Goal: Transaction & Acquisition: Purchase product/service

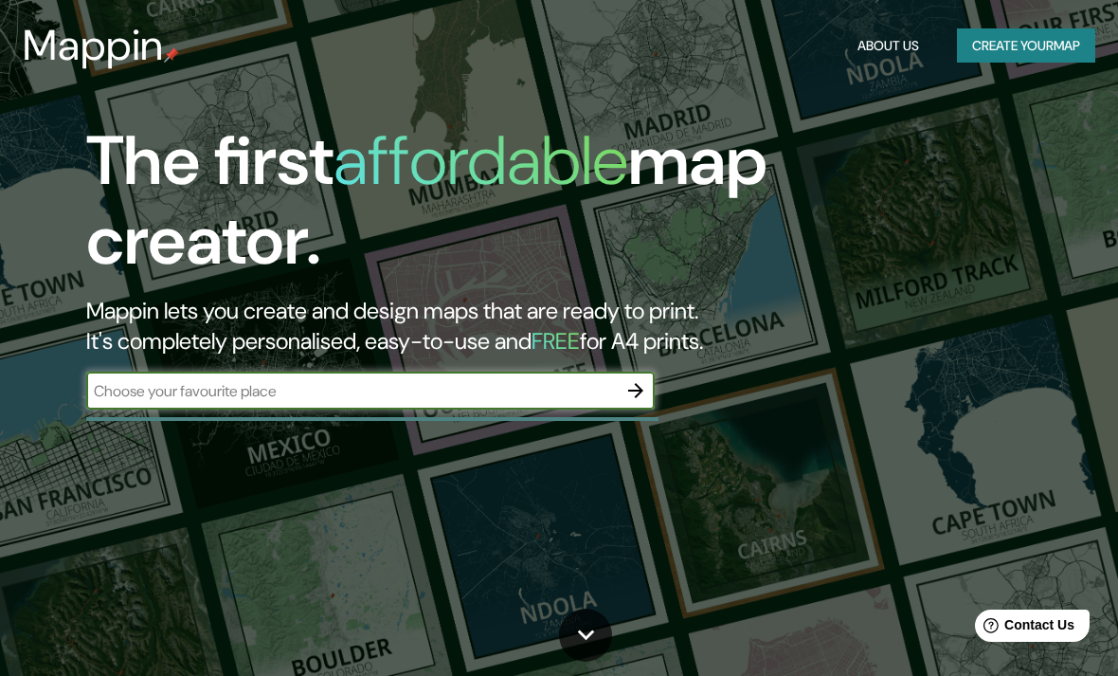
click at [1045, 43] on button "Create your map" at bounding box center [1026, 45] width 138 height 35
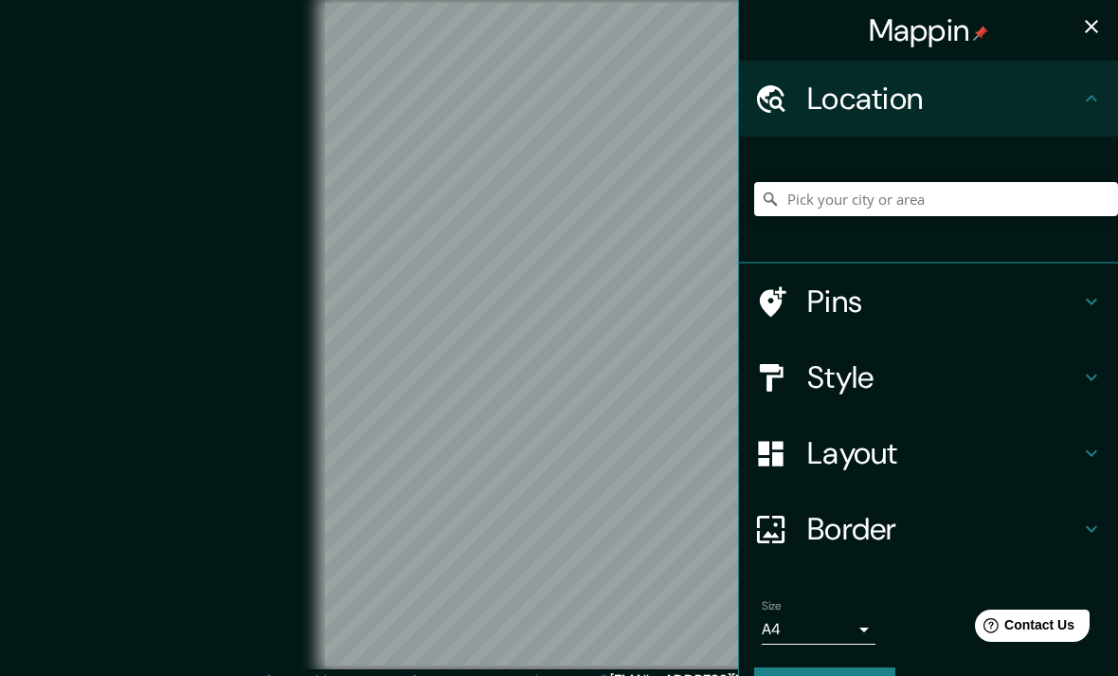
scroll to position [22, 0]
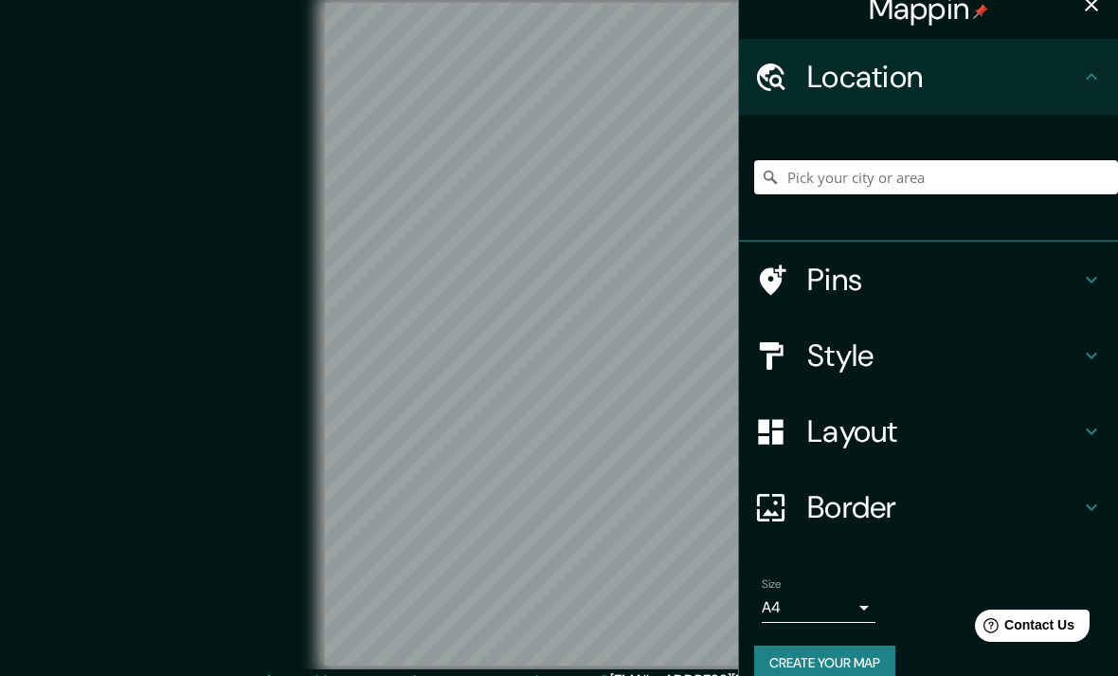
click at [993, 174] on input "Pick your city or area" at bounding box center [936, 177] width 364 height 34
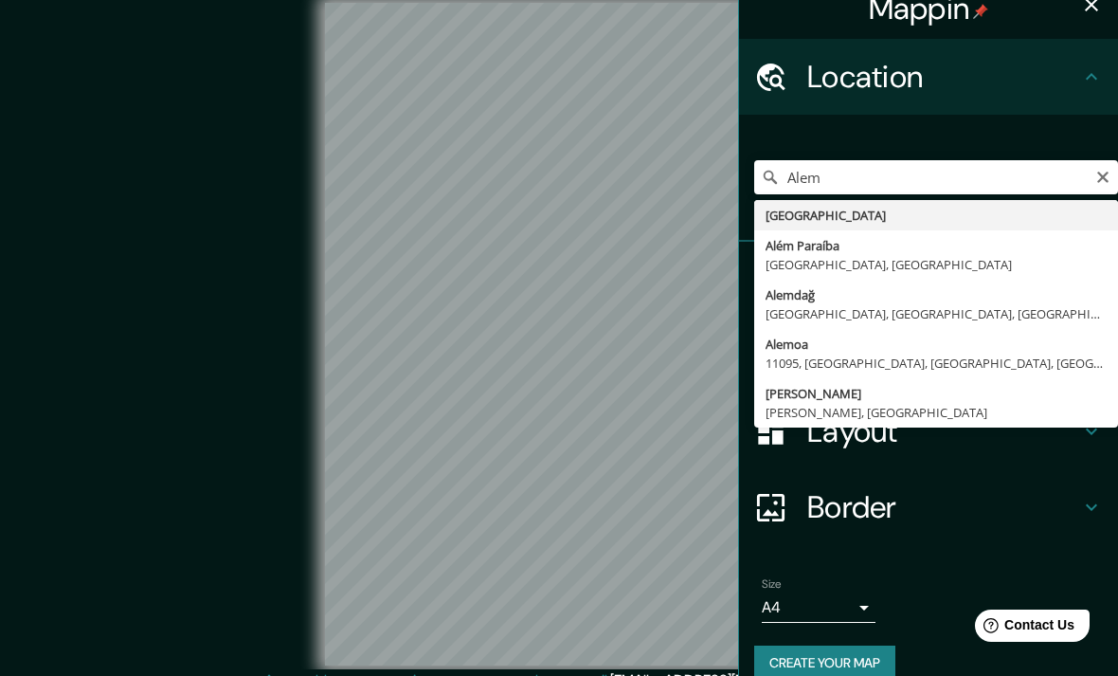
type input "[GEOGRAPHIC_DATA]"
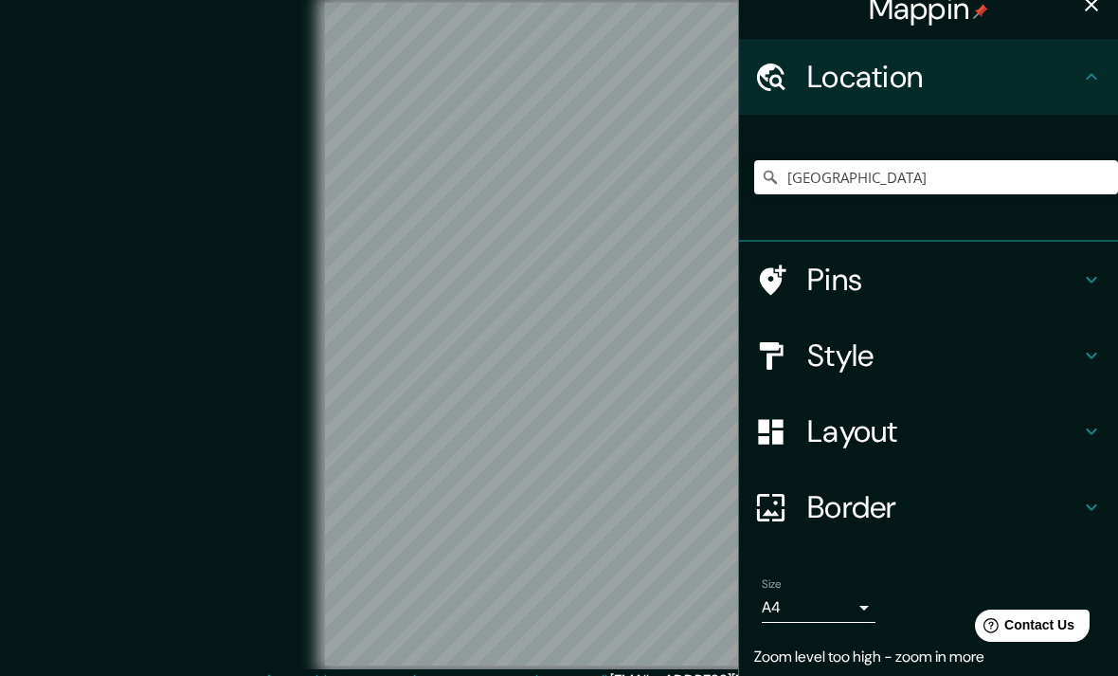
click at [184, 158] on div "© Mapbox © OpenStreetMap Improve this map" at bounding box center [559, 334] width 1006 height 608
click at [1055, 359] on h4 "Style" at bounding box center [943, 355] width 273 height 38
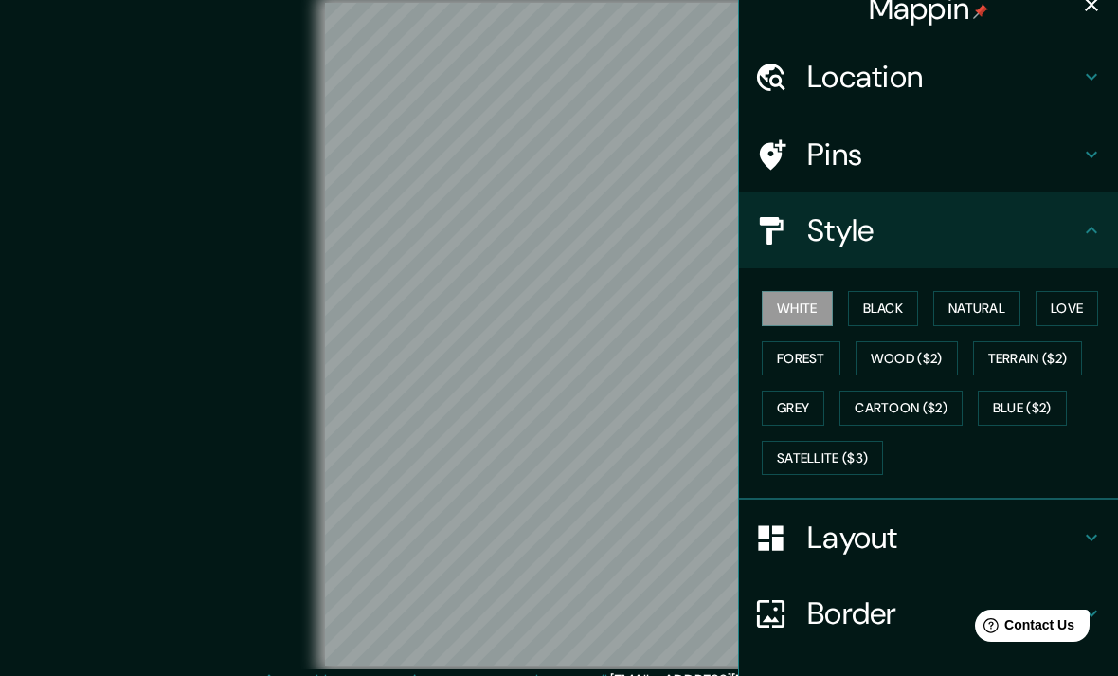
click at [895, 309] on button "Black" at bounding box center [883, 308] width 71 height 35
click at [972, 305] on button "Natural" at bounding box center [976, 308] width 87 height 35
click at [1079, 298] on button "Love" at bounding box center [1067, 308] width 63 height 35
click at [941, 349] on button "Wood ($2)" at bounding box center [907, 358] width 102 height 35
click at [1026, 396] on button "Blue ($2)" at bounding box center [1022, 407] width 89 height 35
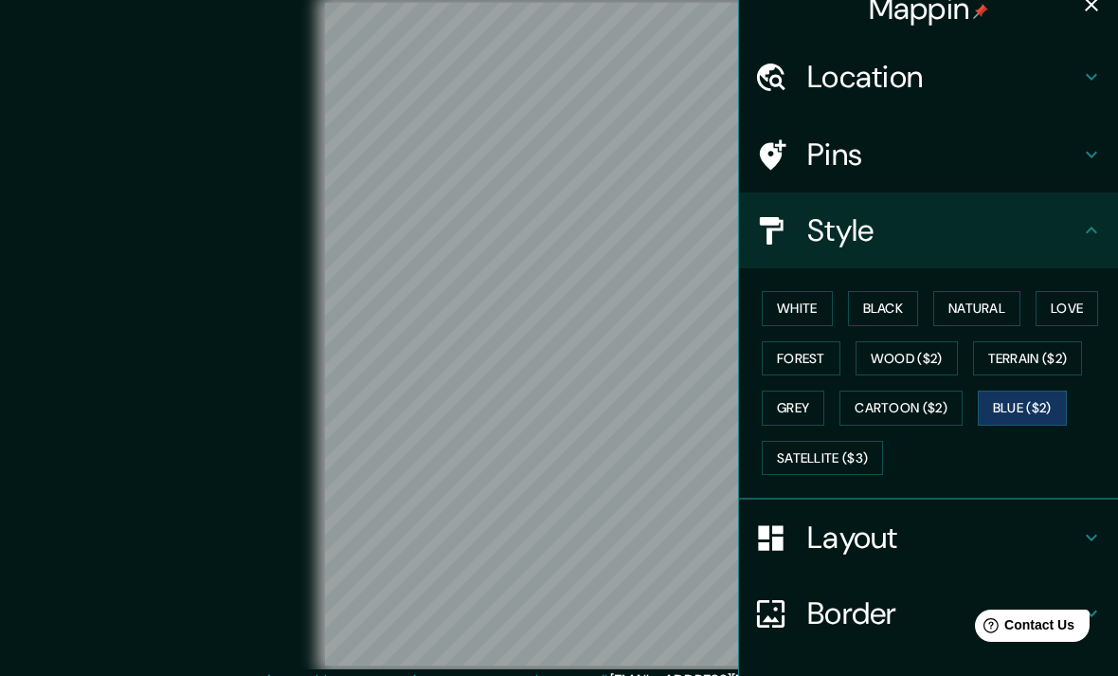
click at [1037, 352] on button "Terrain ($2)" at bounding box center [1028, 358] width 110 height 35
click at [1038, 353] on button "Terrain ($2)" at bounding box center [1028, 358] width 110 height 35
click at [1042, 398] on button "Blue ($2)" at bounding box center [1022, 407] width 89 height 35
click at [1045, 352] on button "Terrain ($2)" at bounding box center [1028, 358] width 110 height 35
click at [919, 354] on button "Wood ($2)" at bounding box center [907, 358] width 102 height 35
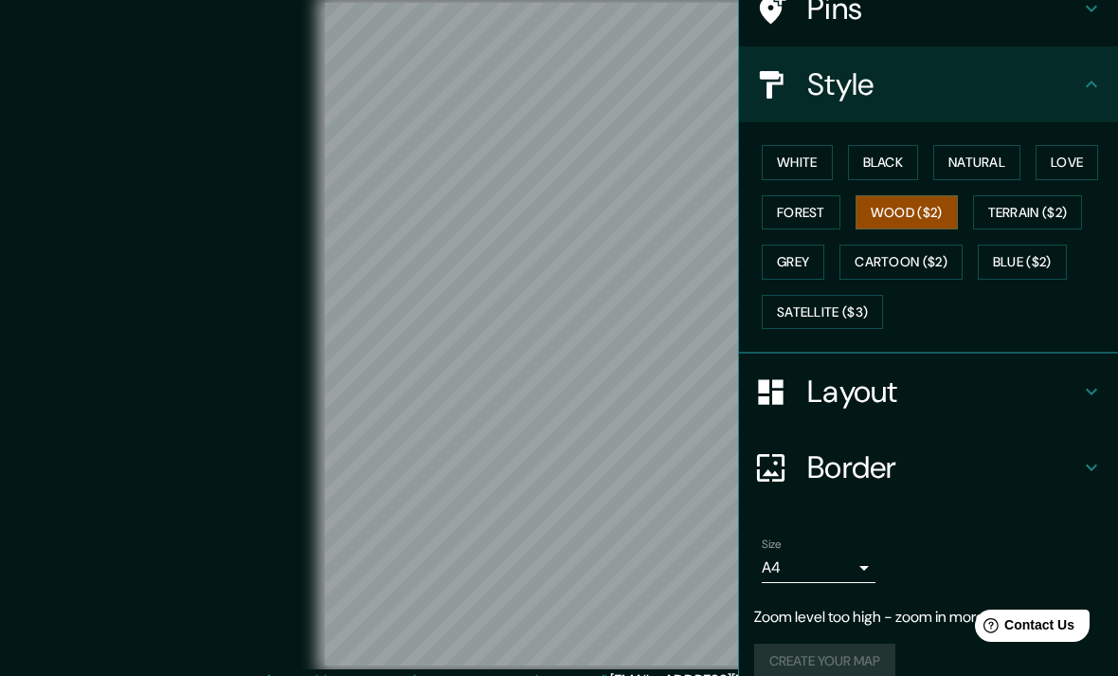
click at [1075, 379] on h4 "Layout" at bounding box center [943, 391] width 273 height 38
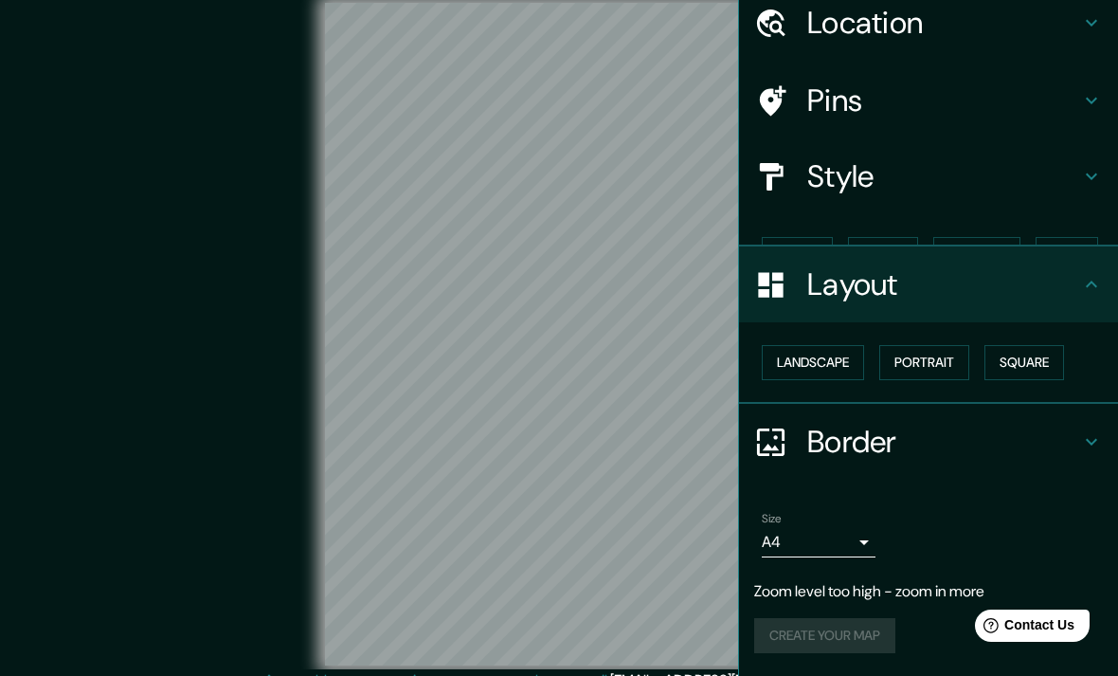
scroll to position [38, 0]
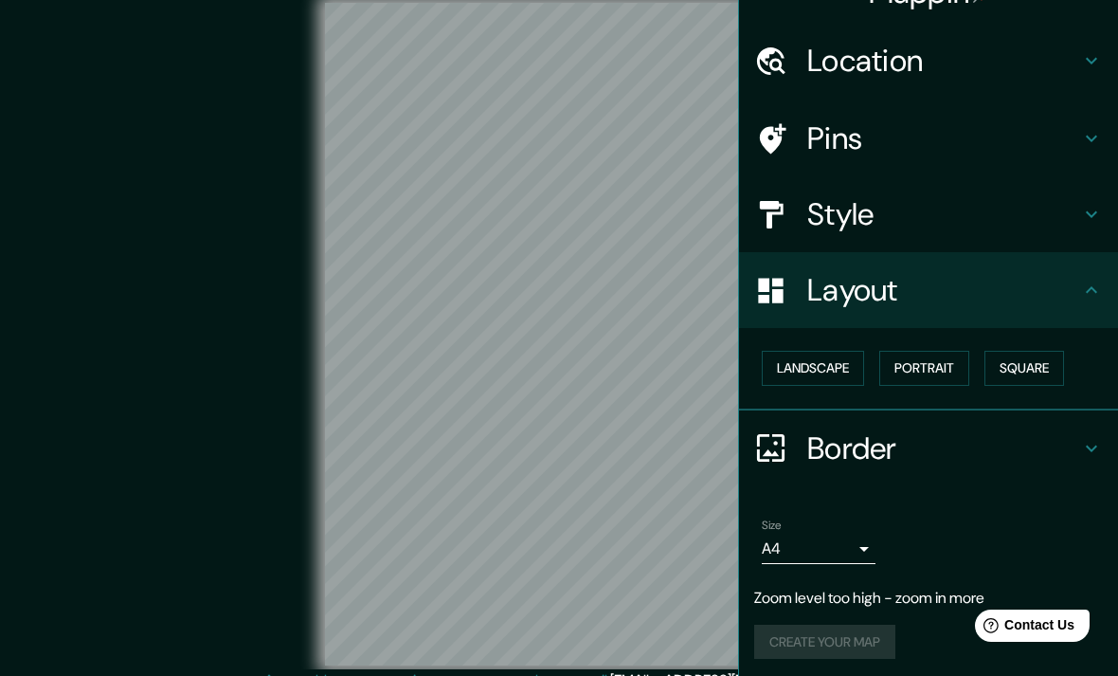
click at [950, 353] on button "Portrait" at bounding box center [924, 368] width 90 height 35
click at [1036, 352] on button "Square" at bounding box center [1025, 368] width 80 height 35
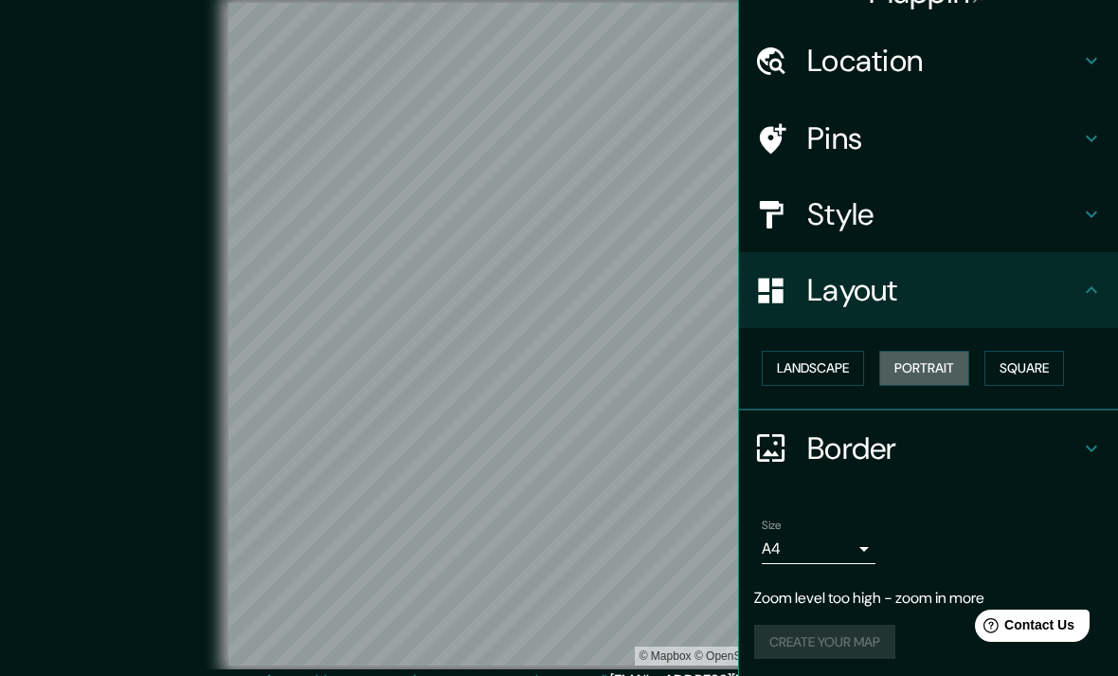
click at [938, 353] on button "Portrait" at bounding box center [924, 368] width 90 height 35
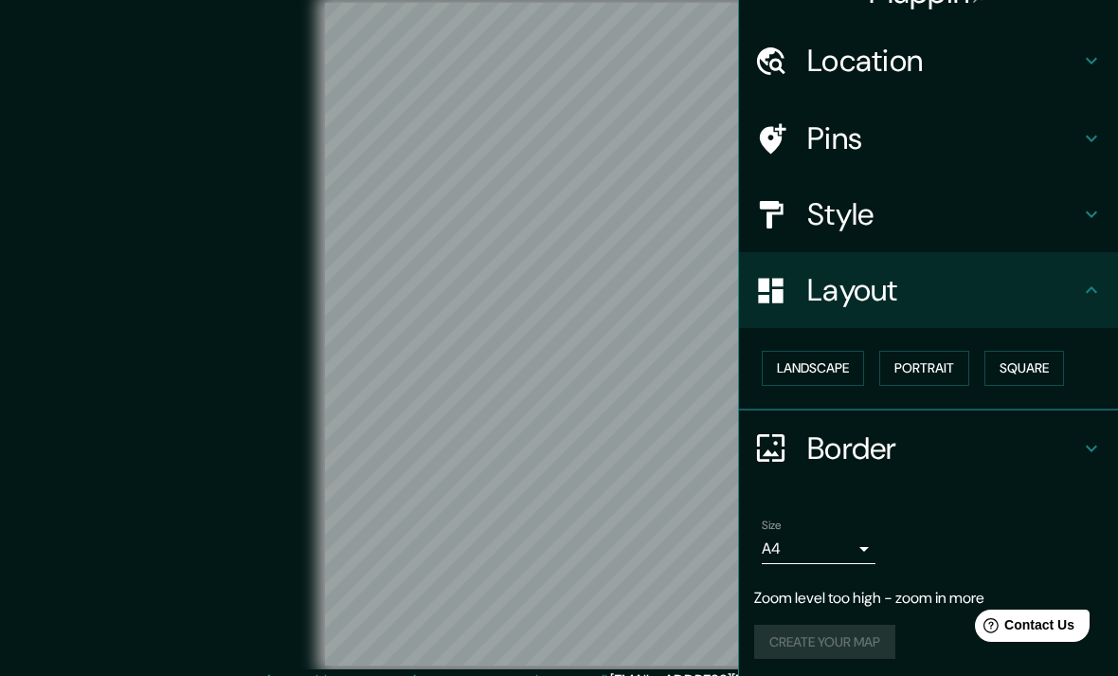
click at [825, 363] on button "Landscape" at bounding box center [813, 368] width 102 height 35
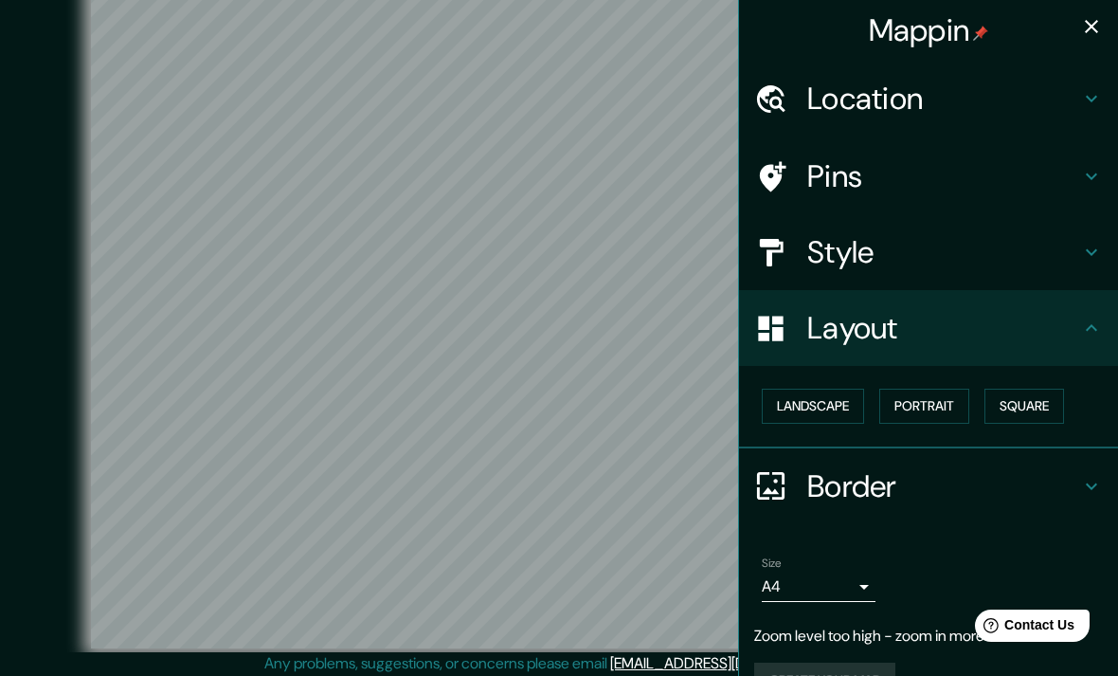
scroll to position [0, 0]
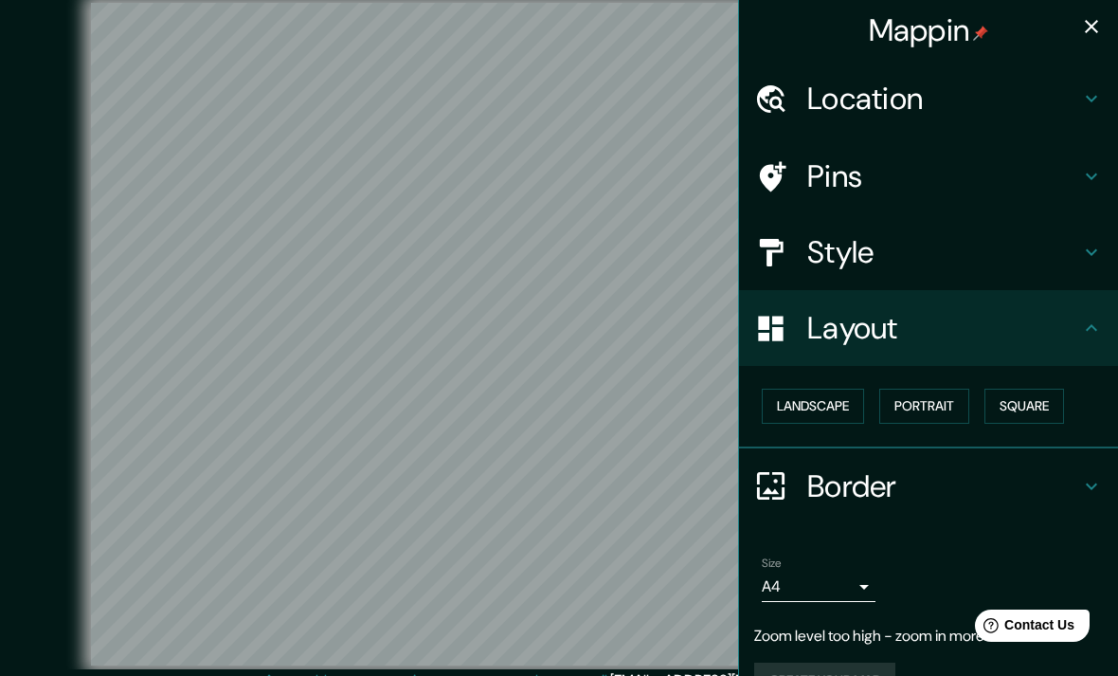
click at [1011, 165] on h4 "Pins" at bounding box center [943, 176] width 273 height 38
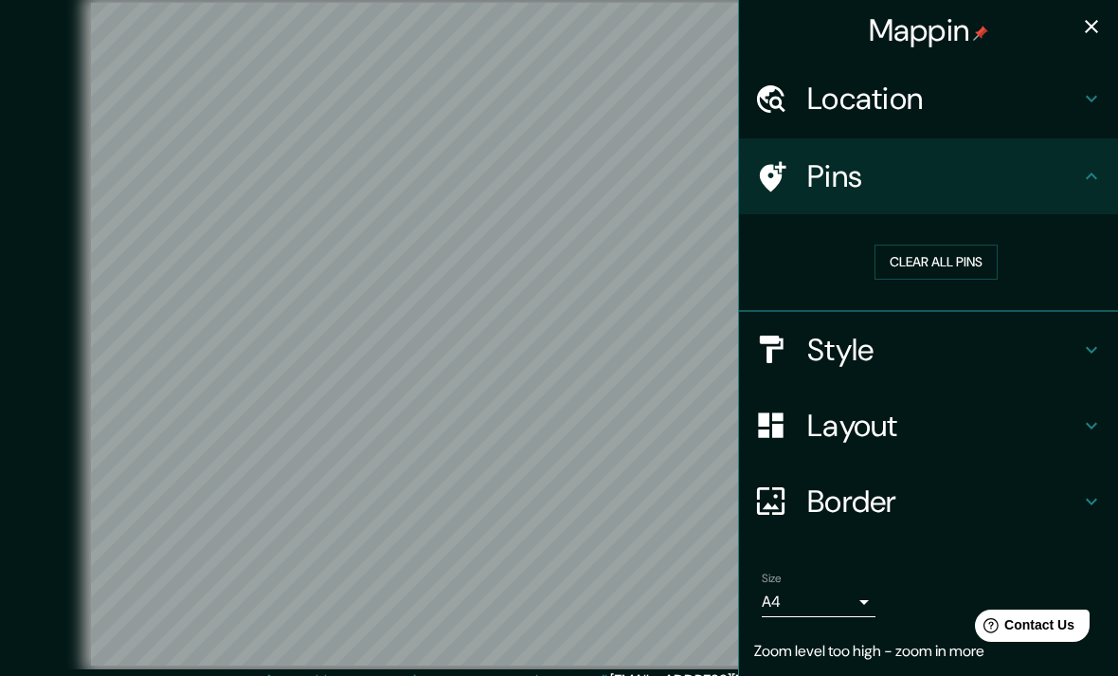
click at [978, 253] on button "Clear all pins" at bounding box center [936, 262] width 123 height 35
click at [939, 262] on button "Clear all pins" at bounding box center [936, 262] width 123 height 35
click at [1085, 100] on icon at bounding box center [1091, 98] width 23 height 23
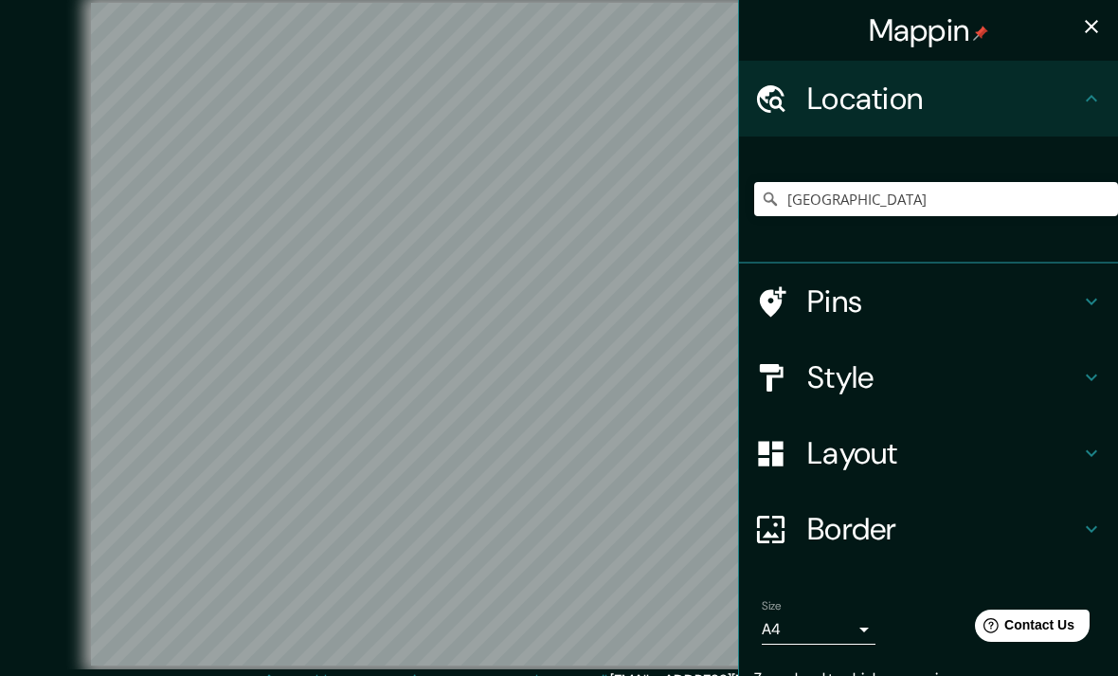
click at [1004, 310] on h4 "Pins" at bounding box center [943, 301] width 273 height 38
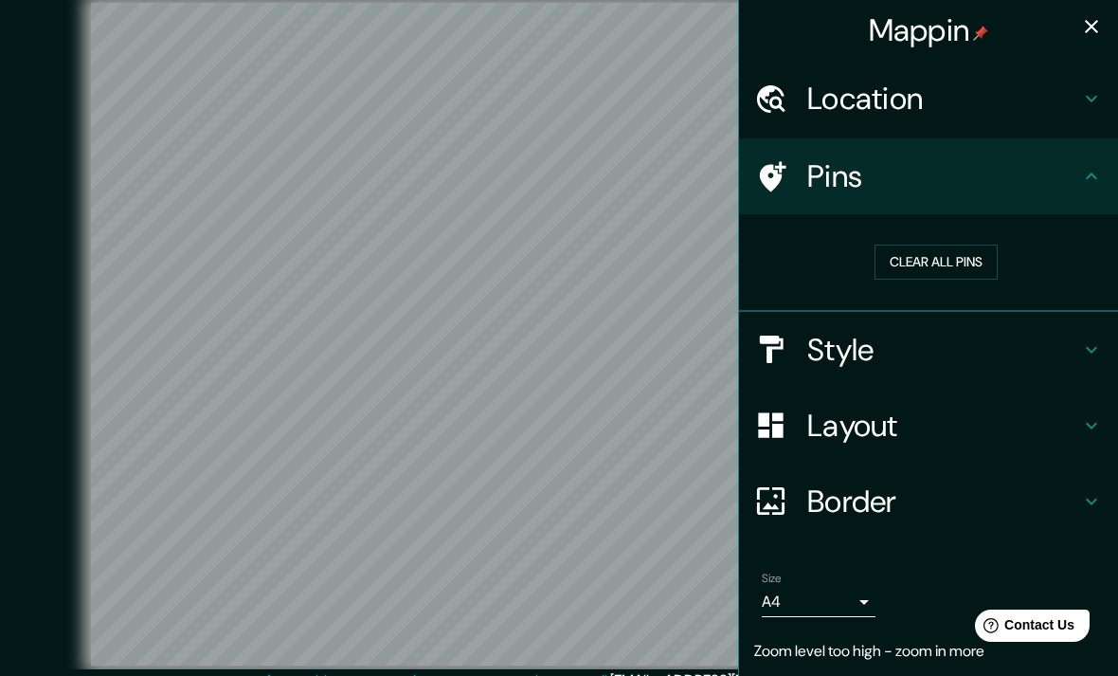
click at [973, 347] on h4 "Style" at bounding box center [943, 350] width 273 height 38
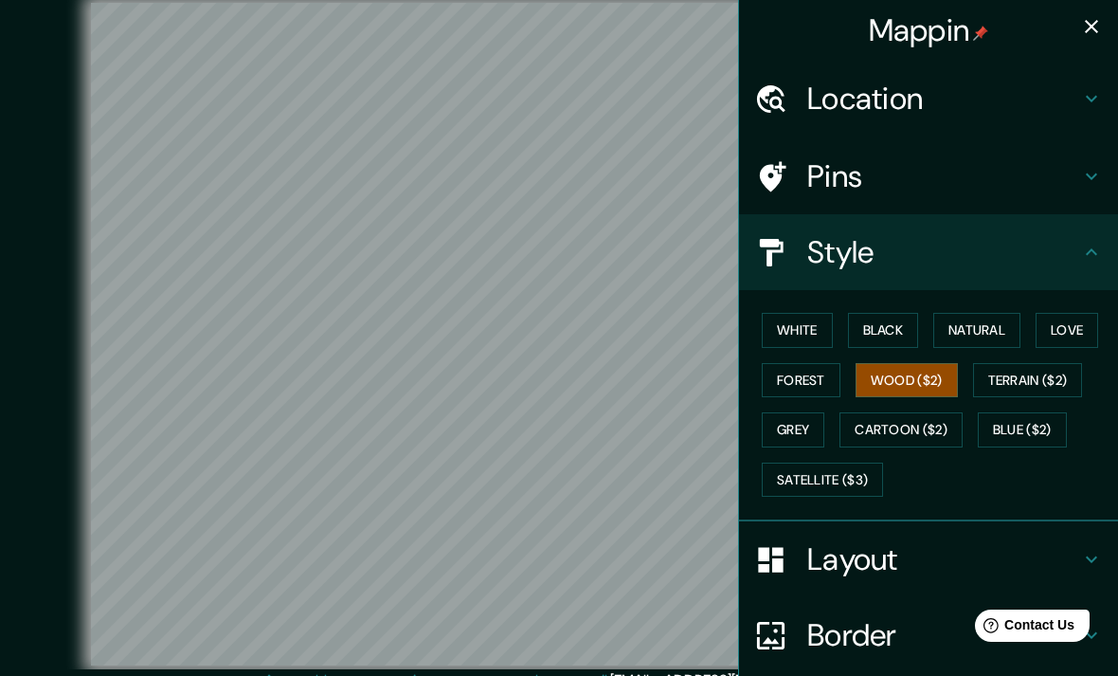
click at [820, 365] on button "Forest" at bounding box center [801, 380] width 79 height 35
click at [1021, 385] on button "Terrain ($2)" at bounding box center [1028, 380] width 110 height 35
click at [1013, 321] on button "Natural" at bounding box center [976, 330] width 87 height 35
click at [940, 428] on button "Cartoon ($2)" at bounding box center [901, 429] width 123 height 35
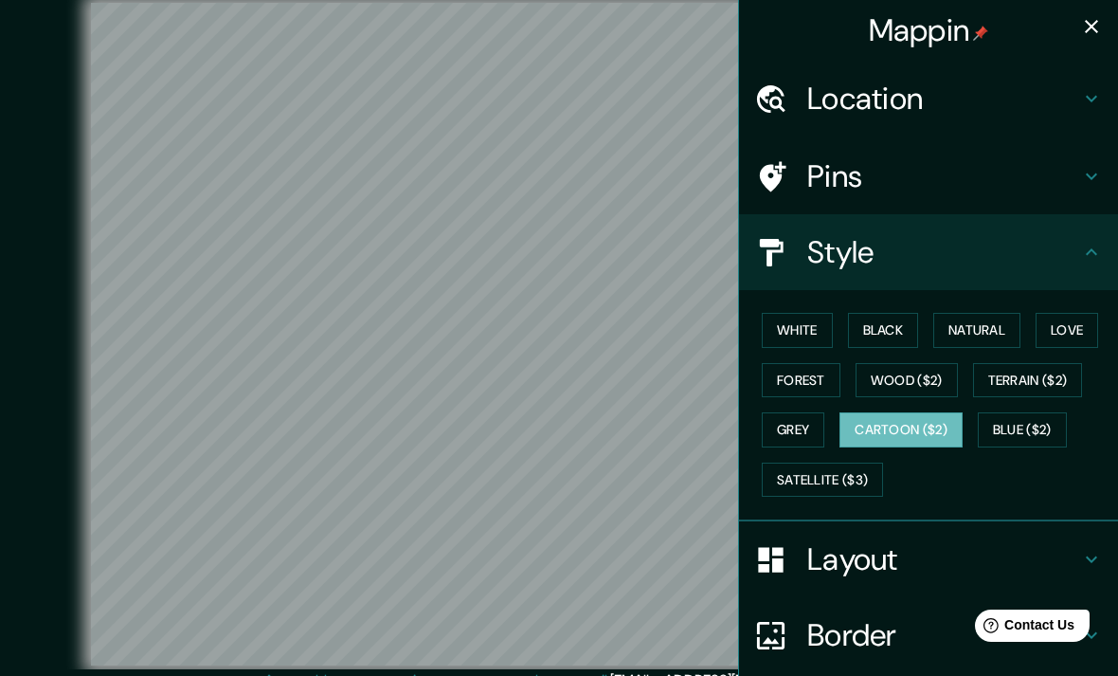
click at [1031, 427] on button "Blue ($2)" at bounding box center [1022, 429] width 89 height 35
click at [828, 473] on button "Satellite ($3)" at bounding box center [822, 479] width 121 height 35
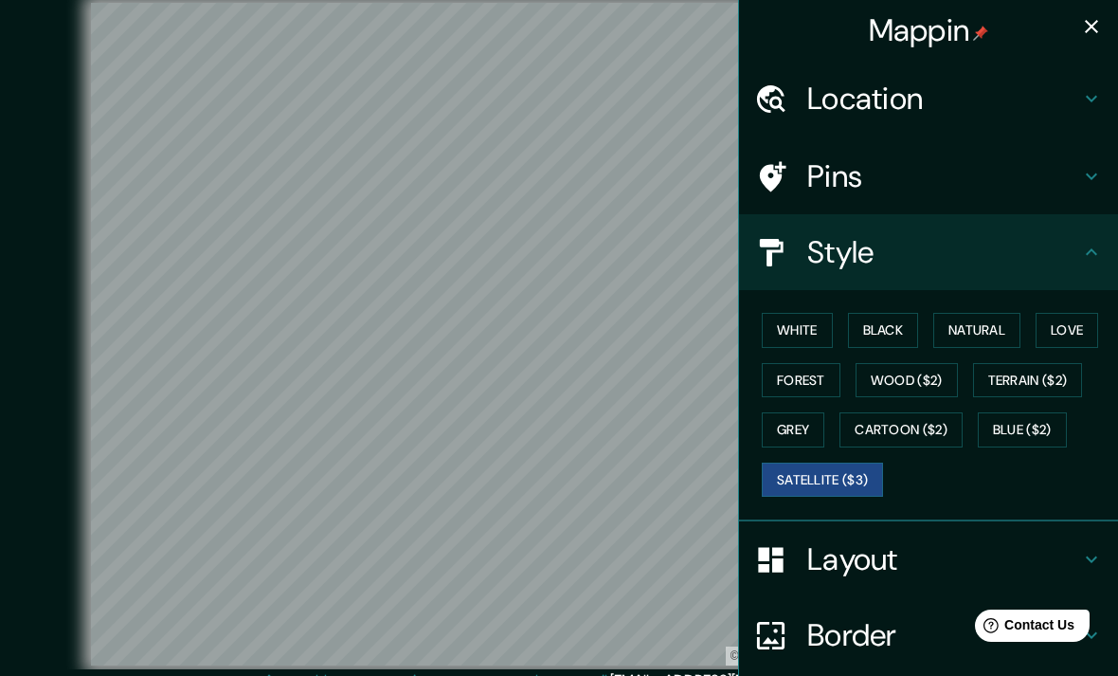
click at [870, 423] on button "Cartoon ($2)" at bounding box center [901, 429] width 123 height 35
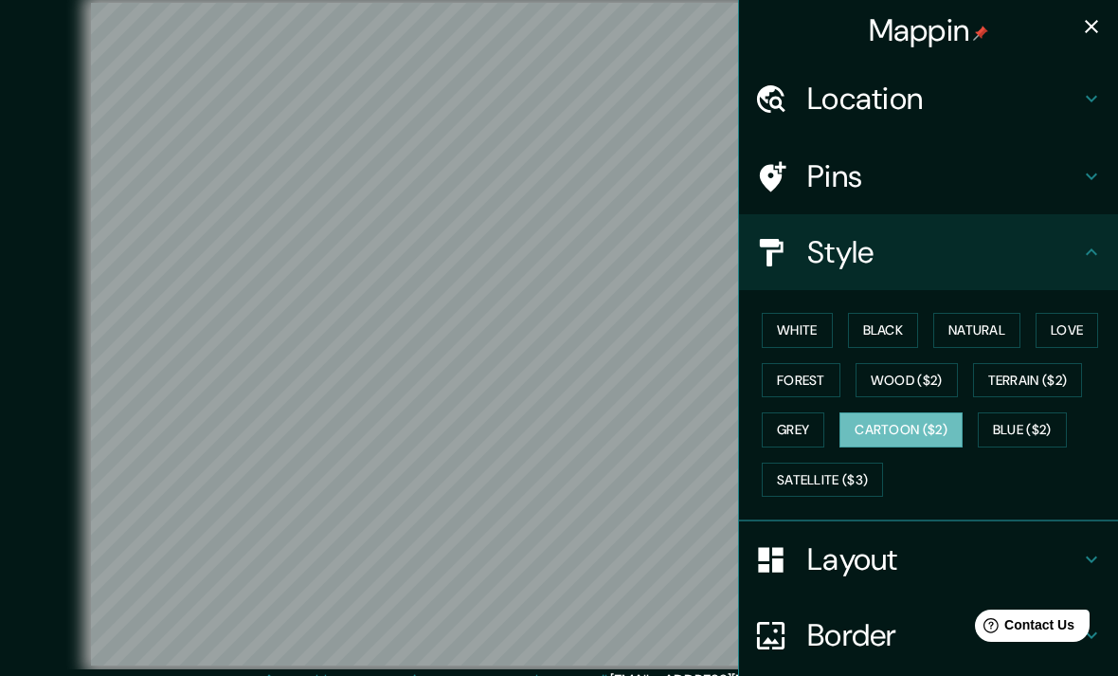
click at [809, 324] on button "White" at bounding box center [797, 330] width 71 height 35
click at [906, 386] on button "Wood ($2)" at bounding box center [907, 380] width 102 height 35
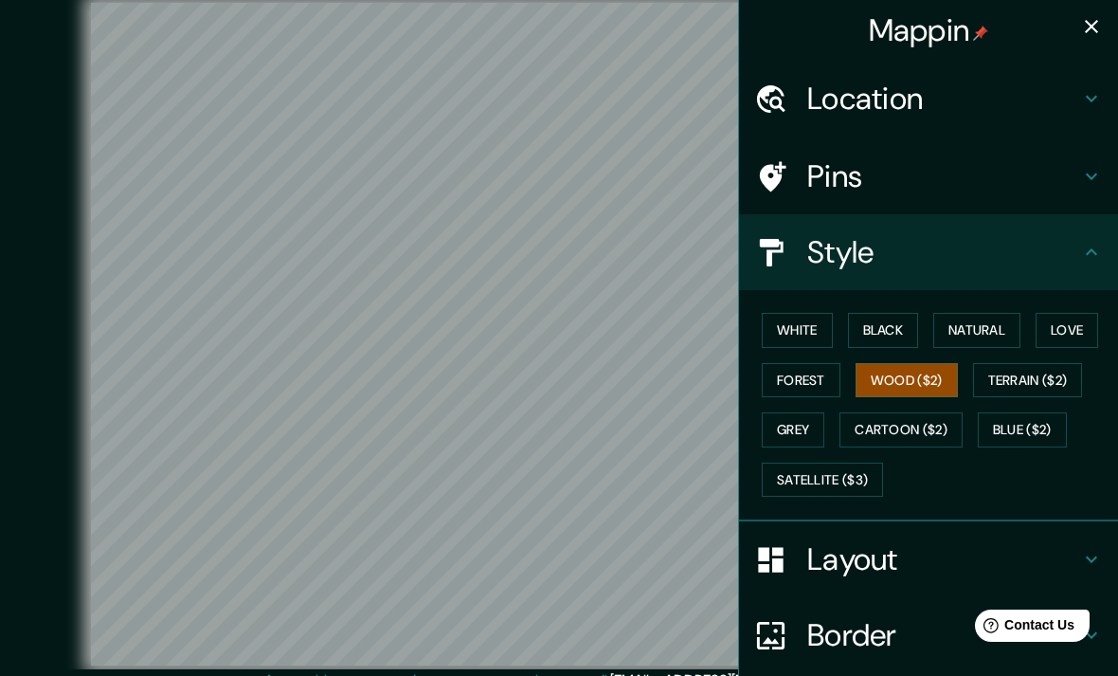
click at [990, 327] on button "Natural" at bounding box center [976, 330] width 87 height 35
